Goal: Transaction & Acquisition: Subscribe to service/newsletter

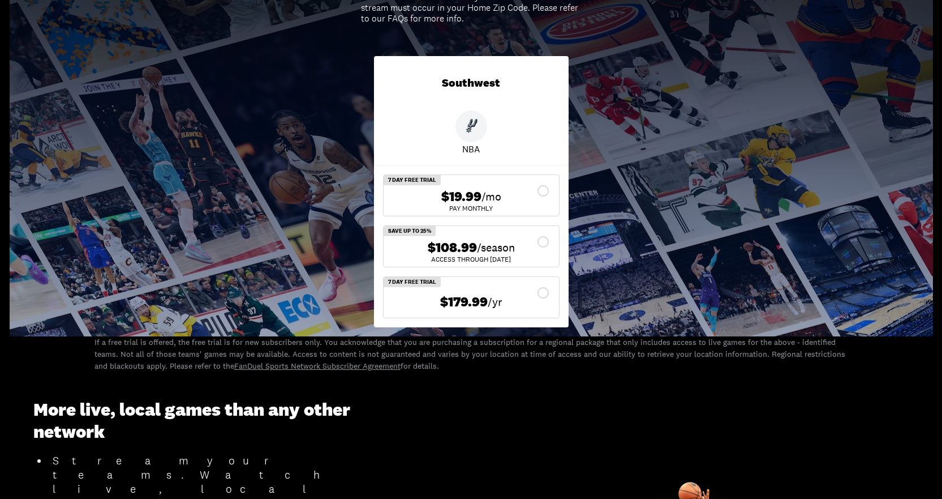
scroll to position [153, 0]
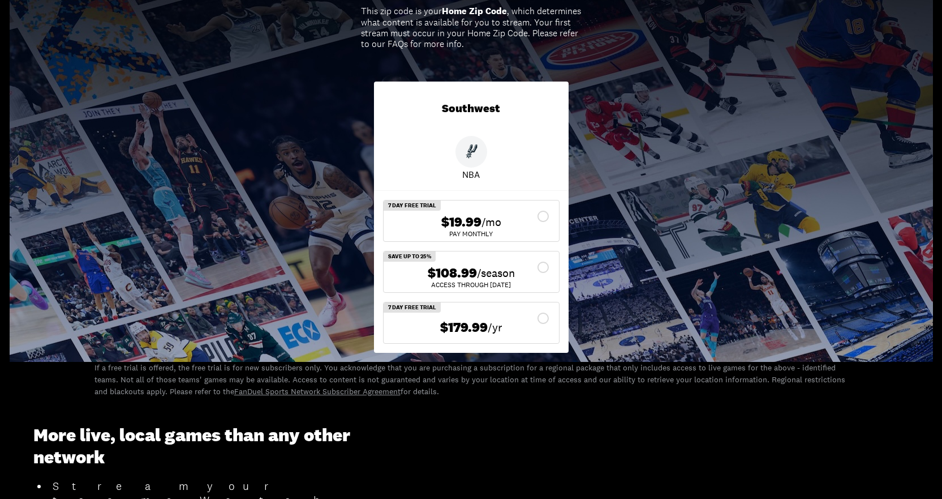
click at [478, 264] on div "$108.99 /season ACCESS THROUGH [DATE]" at bounding box center [471, 271] width 175 height 41
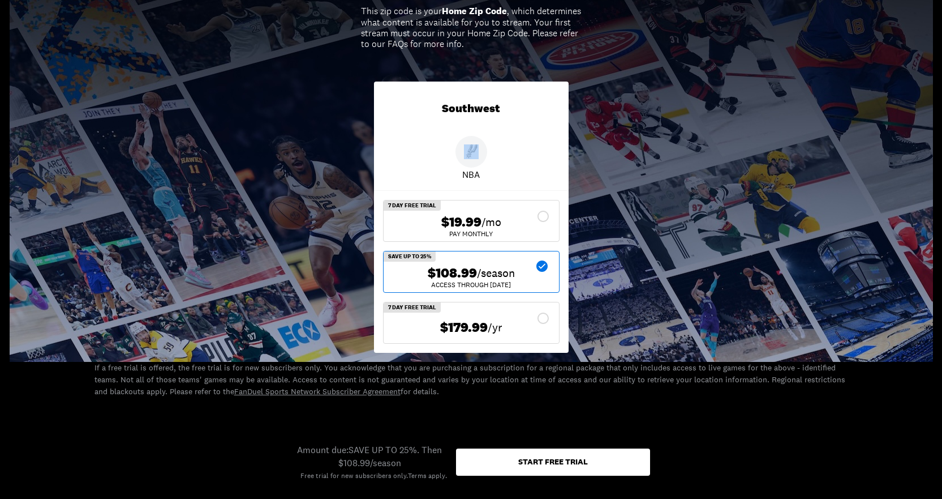
drag, startPoint x: 941, startPoint y: 127, endPoint x: 928, endPoint y: 163, distance: 38.5
click at [928, 163] on div "Pick your plan. Stream your teams. Zip Code City, [GEOGRAPHIC_DATA], [GEOGRAPHI…" at bounding box center [471, 129] width 942 height 466
click at [565, 471] on div "Start free trial" at bounding box center [553, 461] width 194 height 27
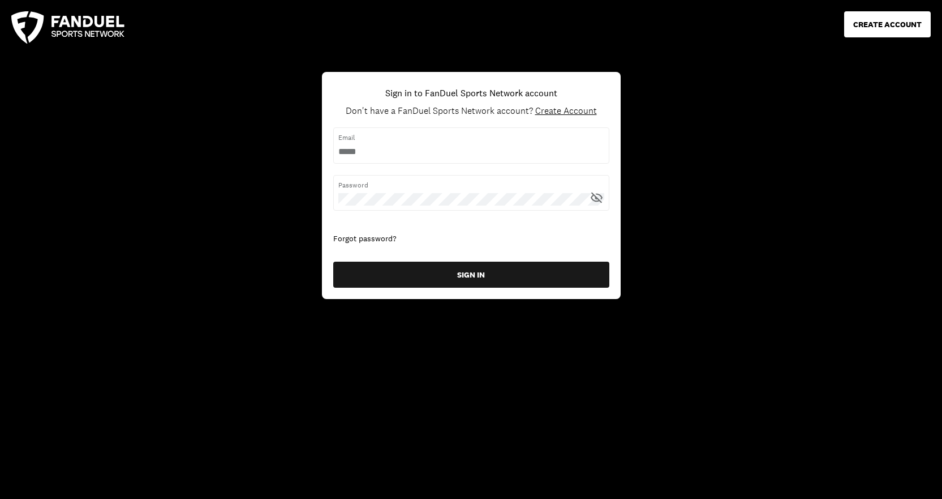
click at [427, 143] on span "Email" at bounding box center [471, 137] width 266 height 10
click at [420, 151] on input "username" at bounding box center [471, 151] width 266 height 12
drag, startPoint x: 163, startPoint y: 147, endPoint x: 404, endPoint y: 100, distance: 245.6
click at [166, 142] on div "CREATE ACCOUNT Sign in to FanDuel Sports Network account Don't have a FanDuel S…" at bounding box center [471, 249] width 942 height 499
